Goal: Task Accomplishment & Management: Use online tool/utility

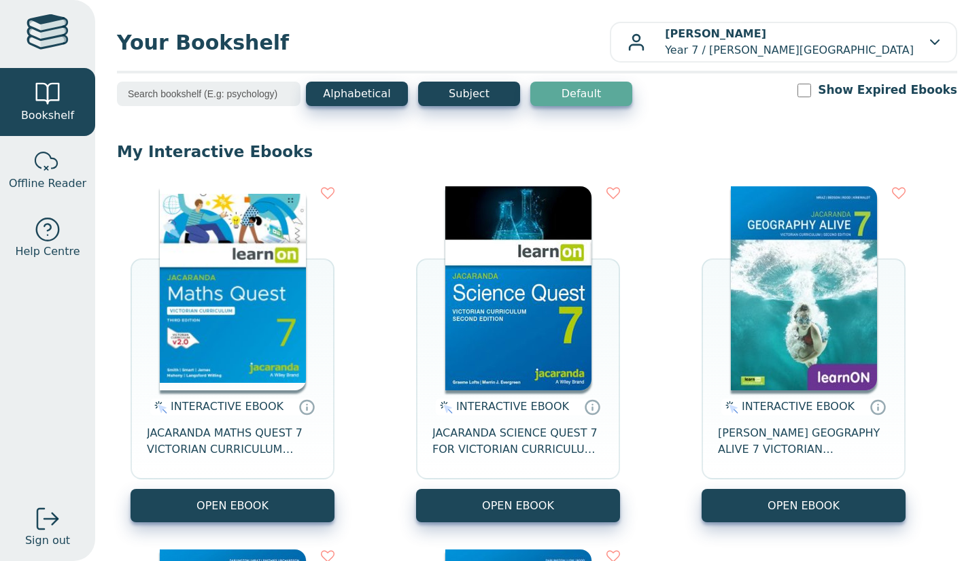
click at [332, 194] on icon at bounding box center [328, 193] width 14 height 14
click at [331, 195] on icon at bounding box center [328, 193] width 14 height 14
click at [611, 477] on div "INTERACTIVE EBOOK JACARANDA SCIENCE QUEST 7 FOR VICTORIAN CURRICULUM LEARNON 2E…" at bounding box center [518, 439] width 204 height 99
click at [574, 496] on button "OPEN EBOOK" at bounding box center [518, 505] width 204 height 33
